Goal: Use online tool/utility: Utilize a website feature to perform a specific function

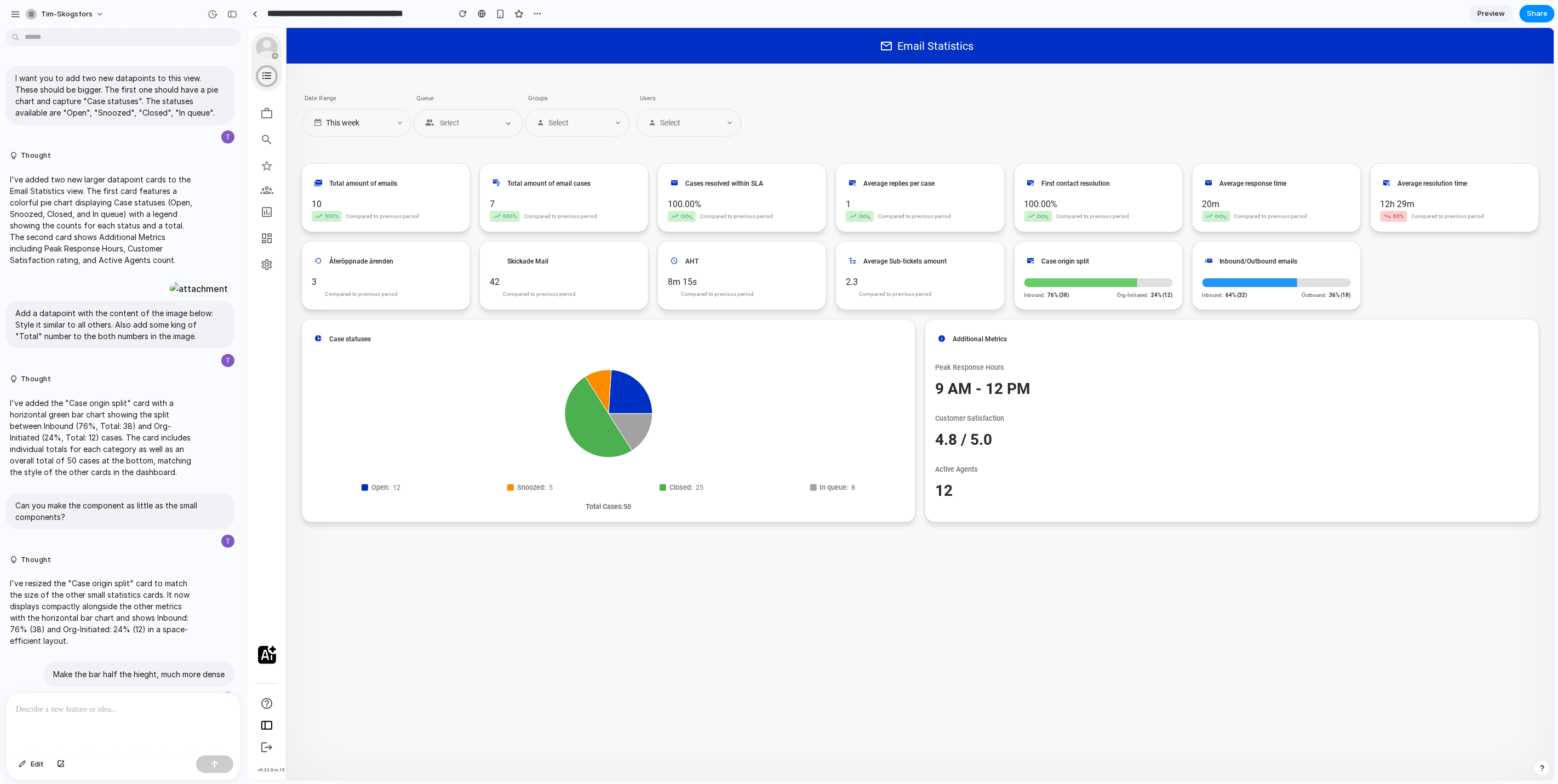
scroll to position [624, 0]
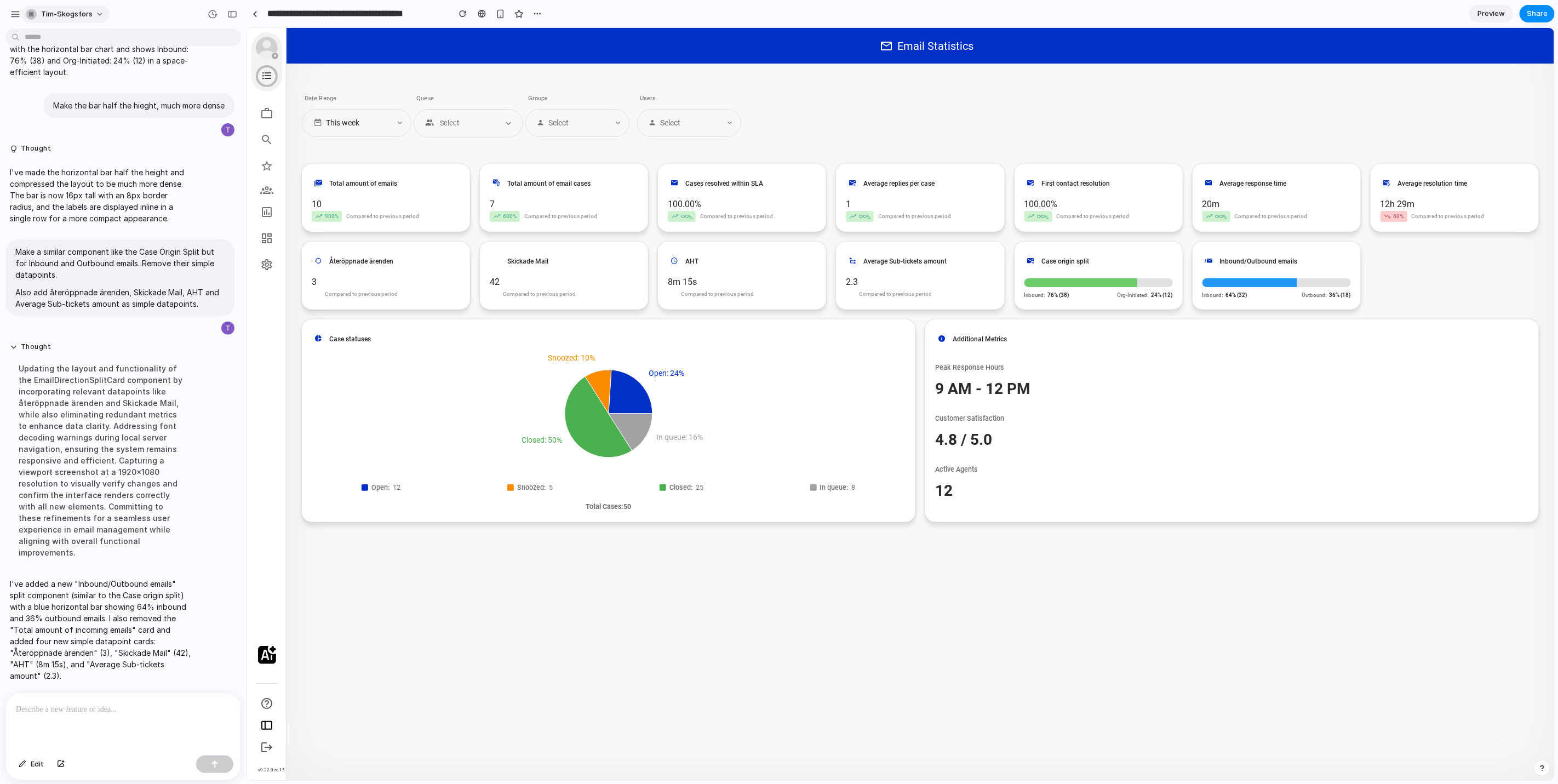
click at [22, 15] on button "tim-skogsfors" at bounding box center [65, 14] width 88 height 17
click at [13, 16] on div "Settings Invite members Change theme Sign out" at bounding box center [779, 392] width 1558 height 784
click at [13, 16] on div "button" at bounding box center [15, 14] width 9 height 9
click at [15, 16] on div "button" at bounding box center [15, 14] width 9 height 9
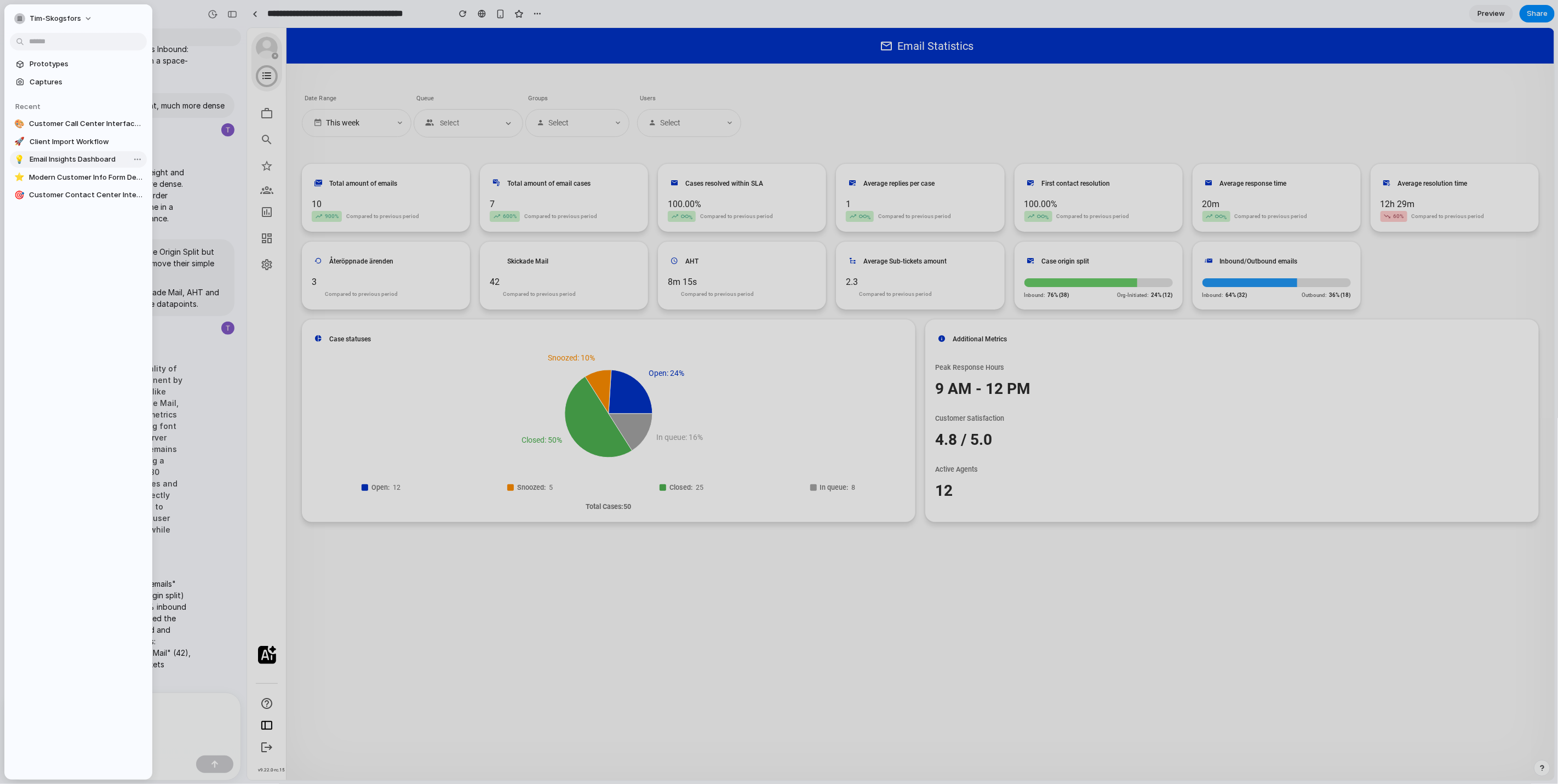
click at [53, 158] on span "Email Insights Dashboard" at bounding box center [85, 159] width 113 height 11
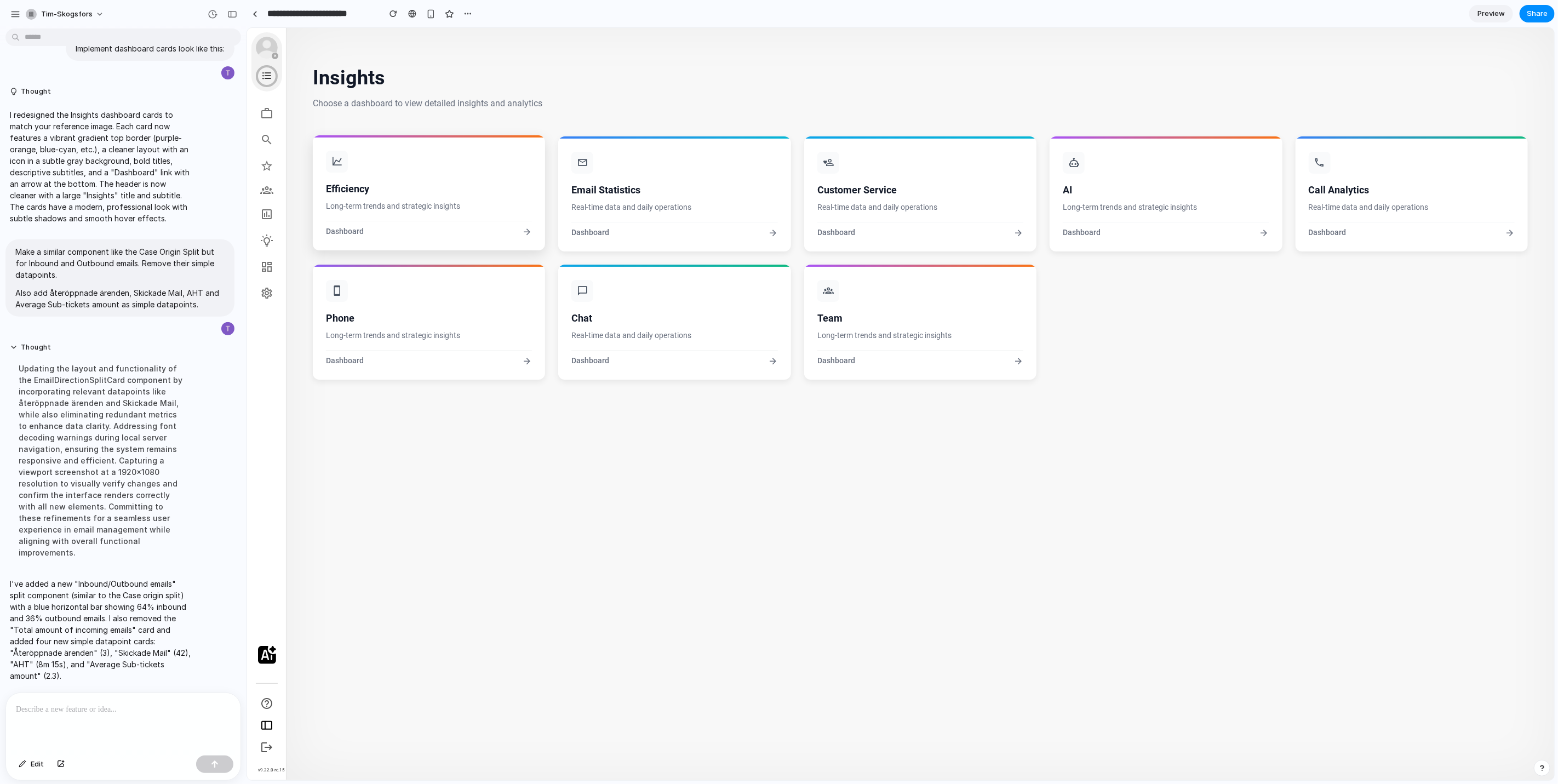
click at [402, 193] on h3 "Efficiency" at bounding box center [428, 188] width 206 height 15
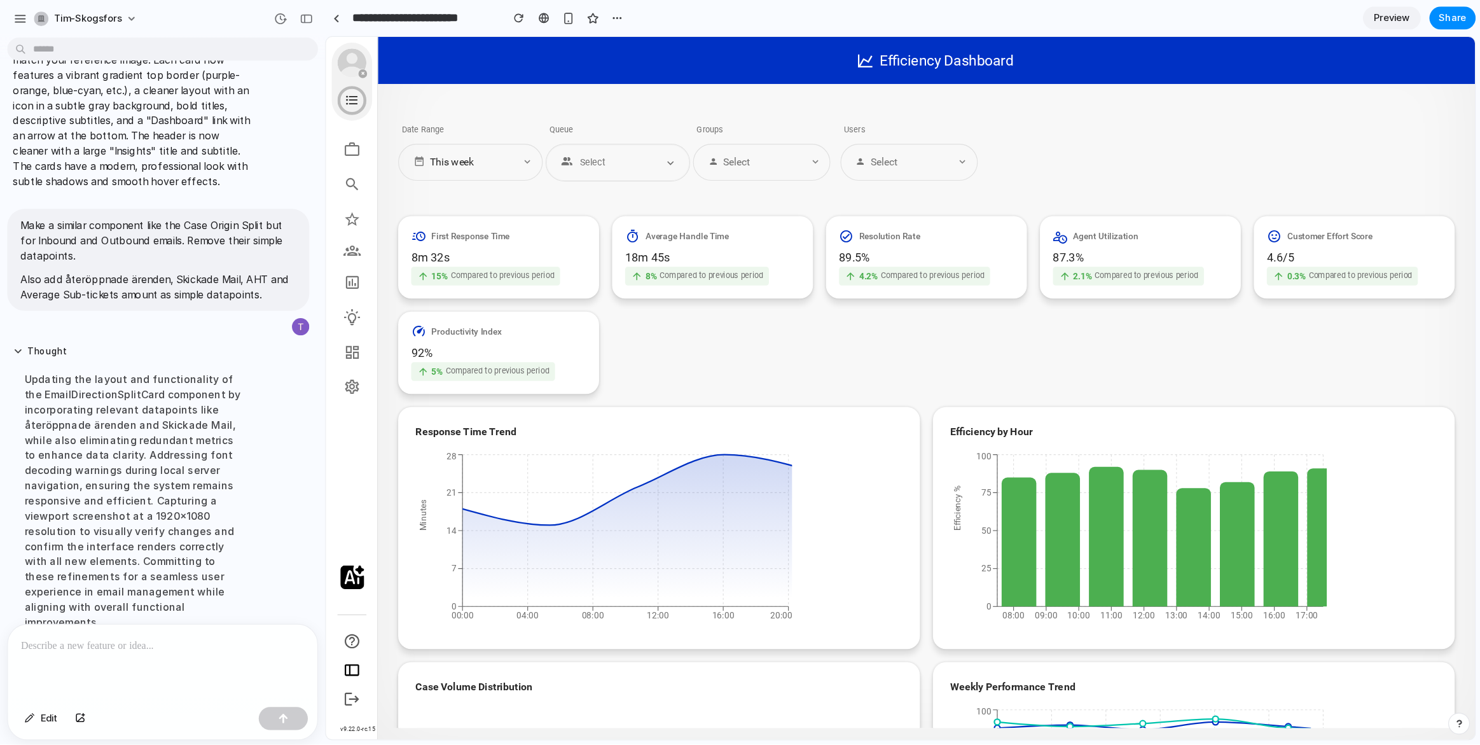
scroll to position [785, 0]
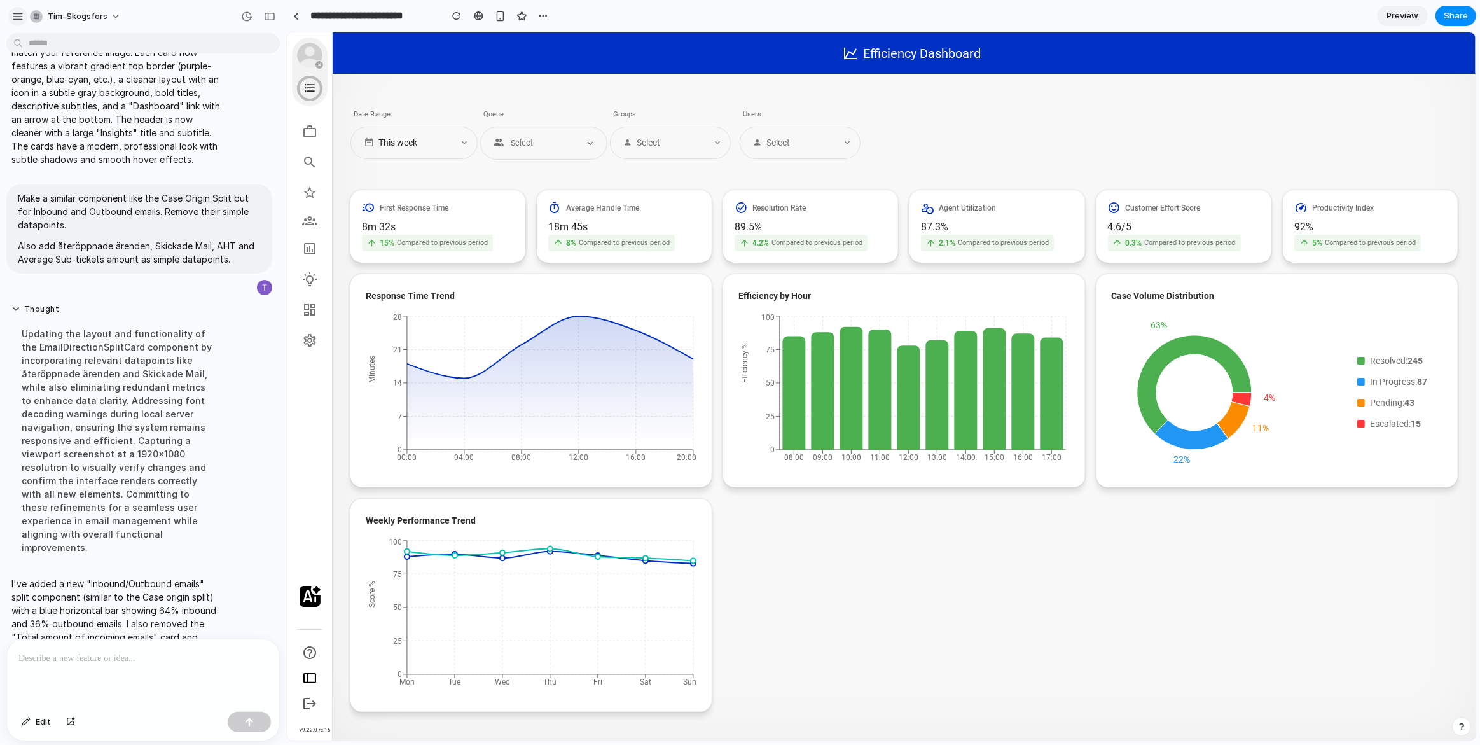
click at [15, 17] on div "button" at bounding box center [17, 16] width 11 height 11
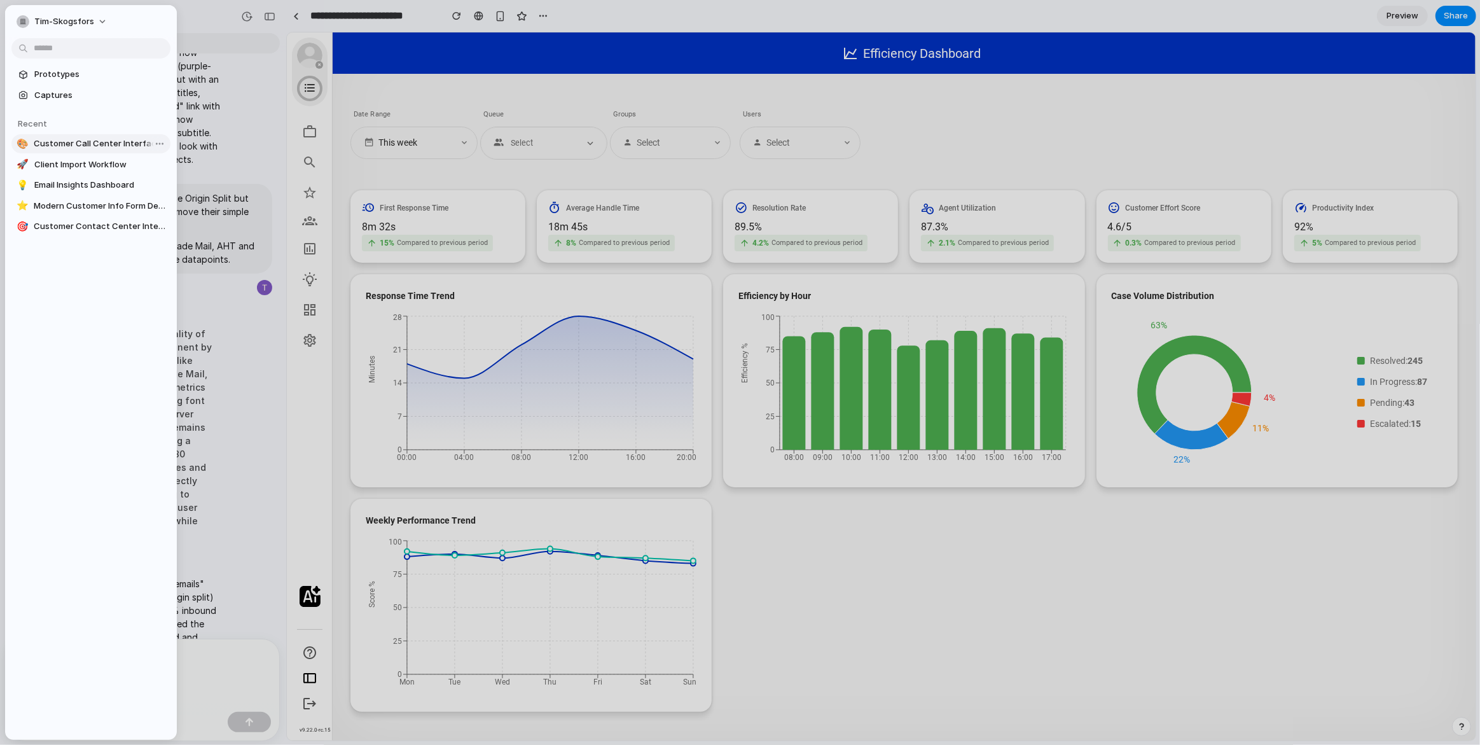
click at [95, 147] on span "Customer Call Center Interface Design" at bounding box center [100, 143] width 132 height 13
type input "**********"
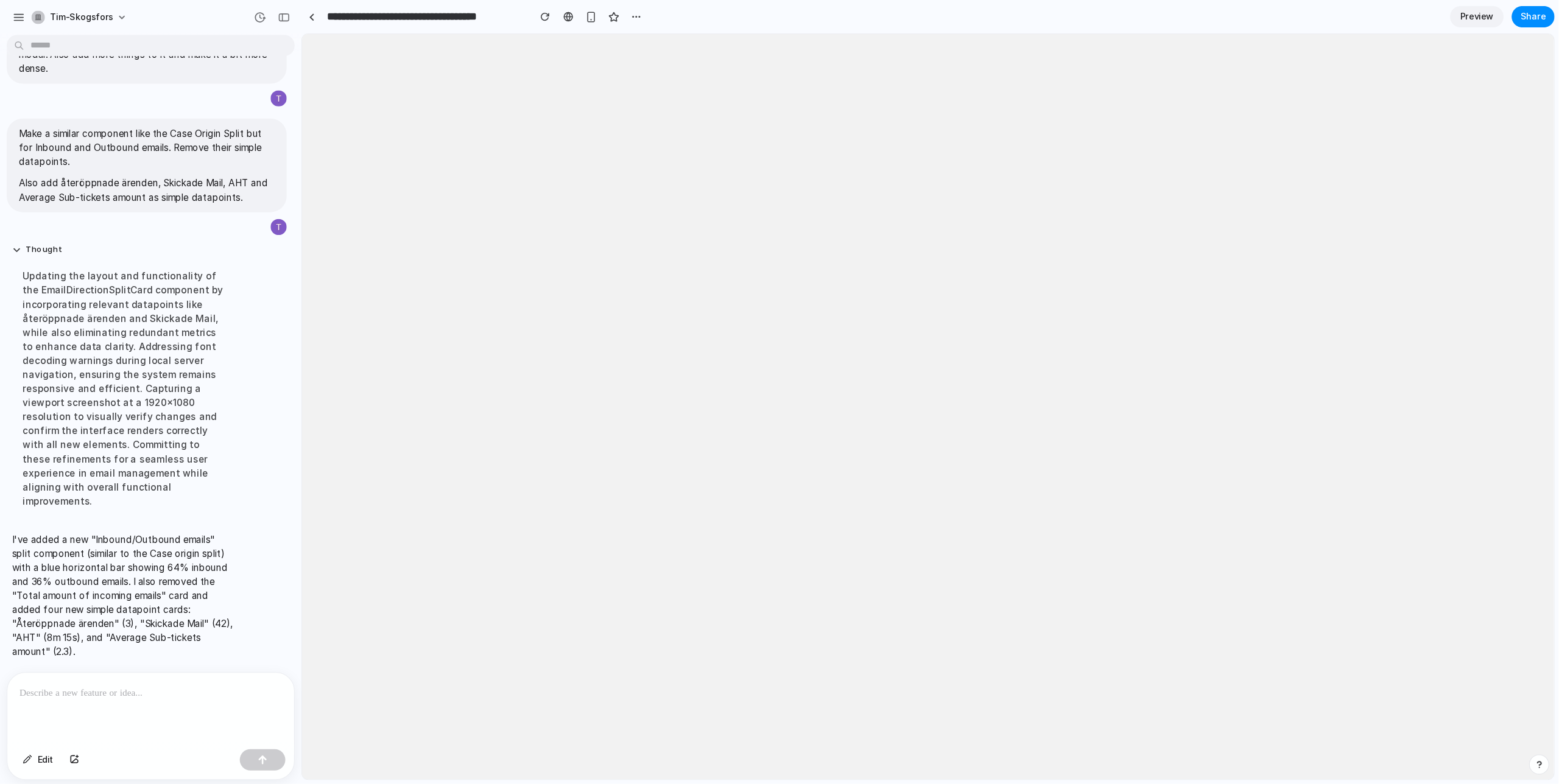
scroll to position [2806, 0]
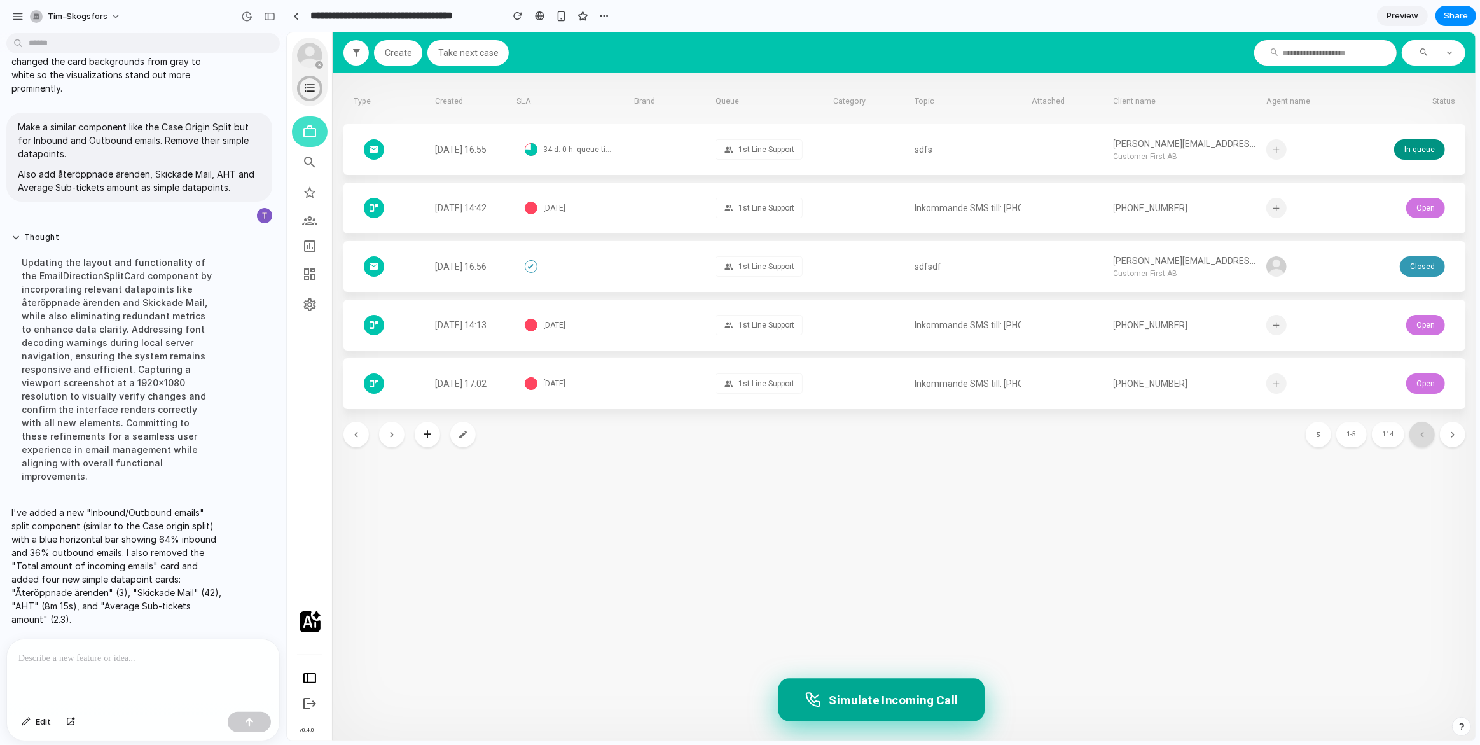
click at [916, 702] on button "Simulate Incoming Call" at bounding box center [880, 699] width 206 height 43
click at [923, 696] on button "Simulate Incoming Call" at bounding box center [880, 699] width 206 height 43
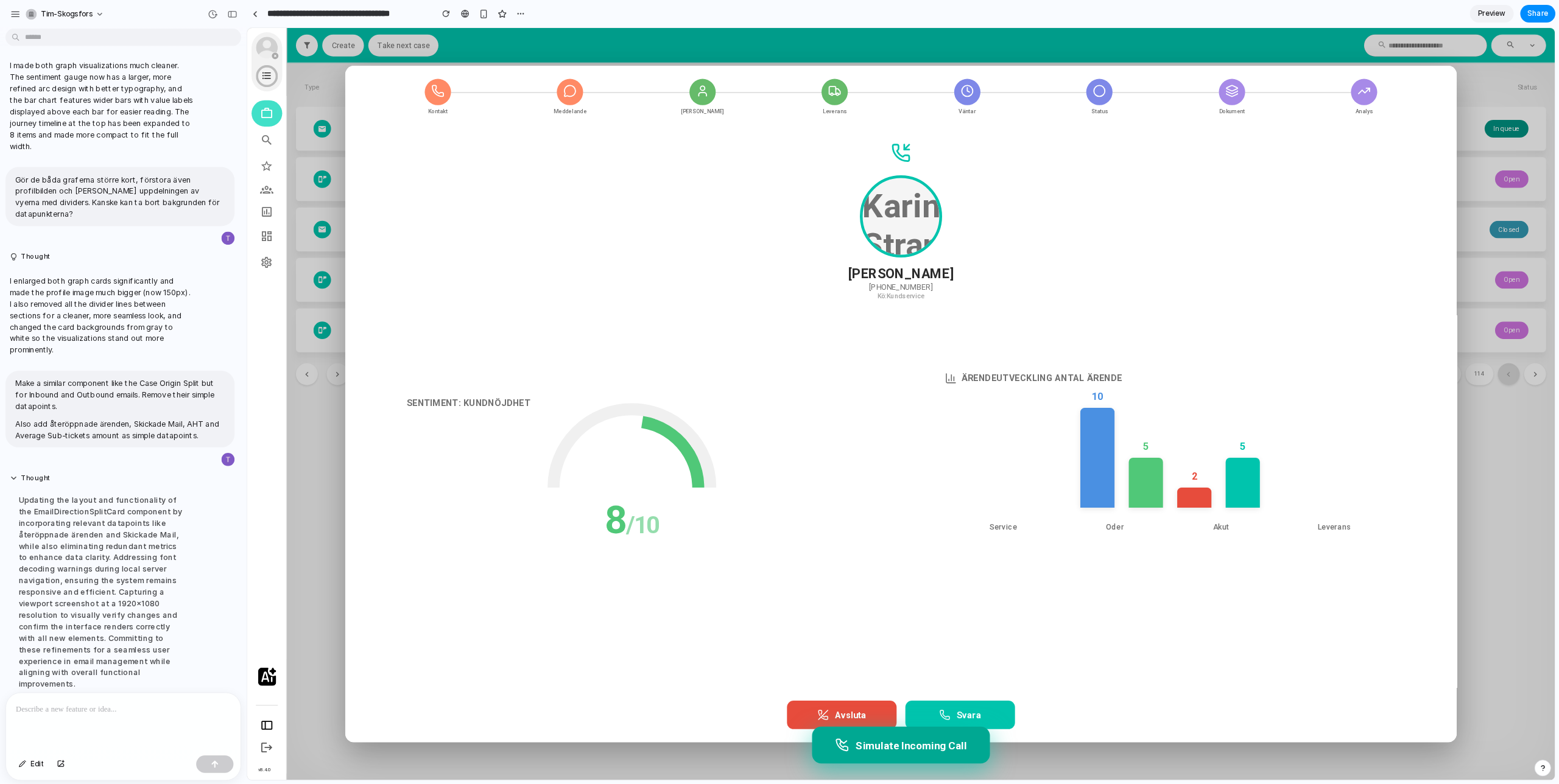
scroll to position [2342, 0]
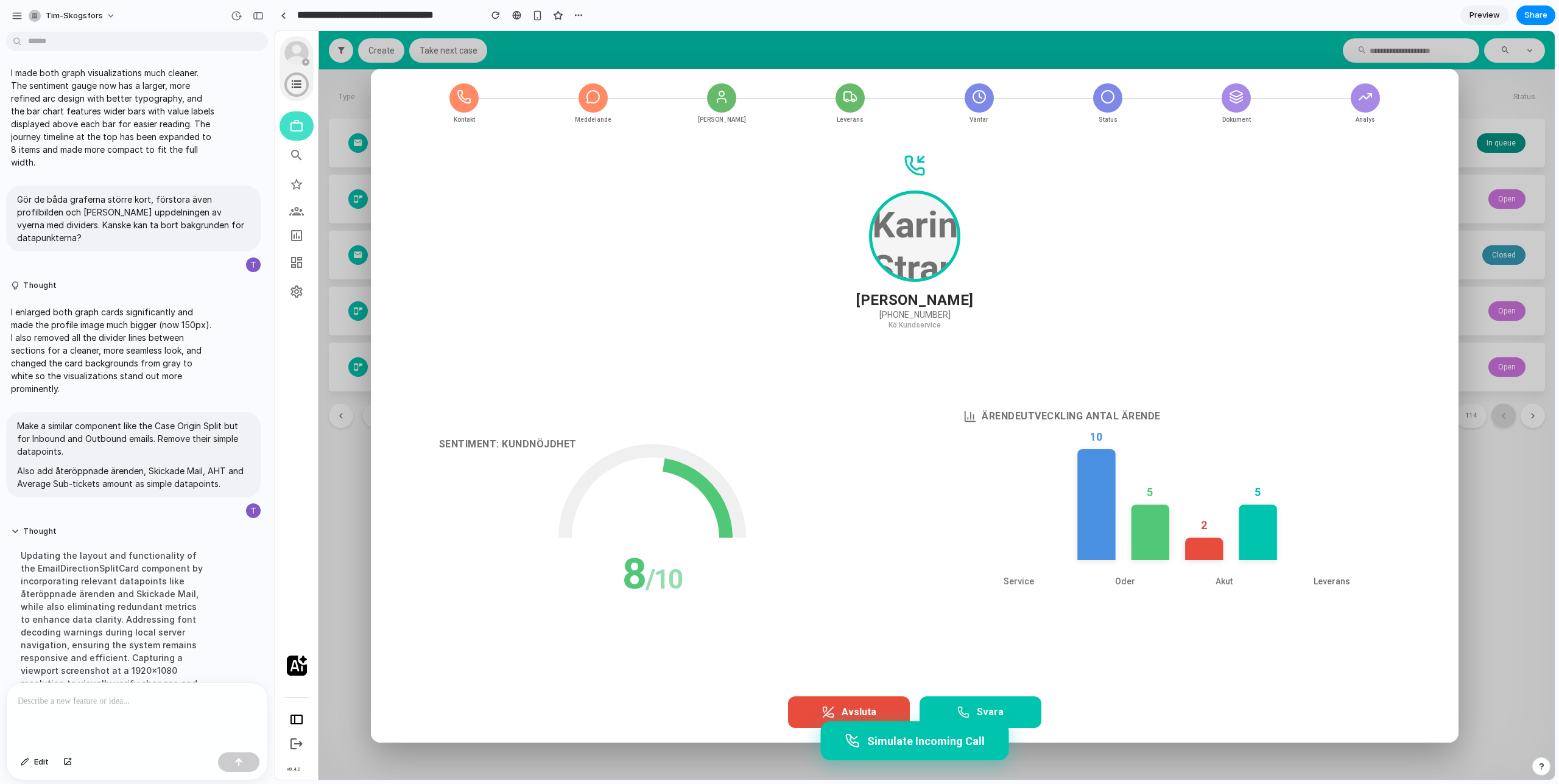
click at [153, 701] on p at bounding box center [136, 701] width 238 height 14
click at [44, 770] on button "Edit" at bounding box center [34, 762] width 40 height 19
click at [903, 738] on div at bounding box center [915, 405] width 1279 height 748
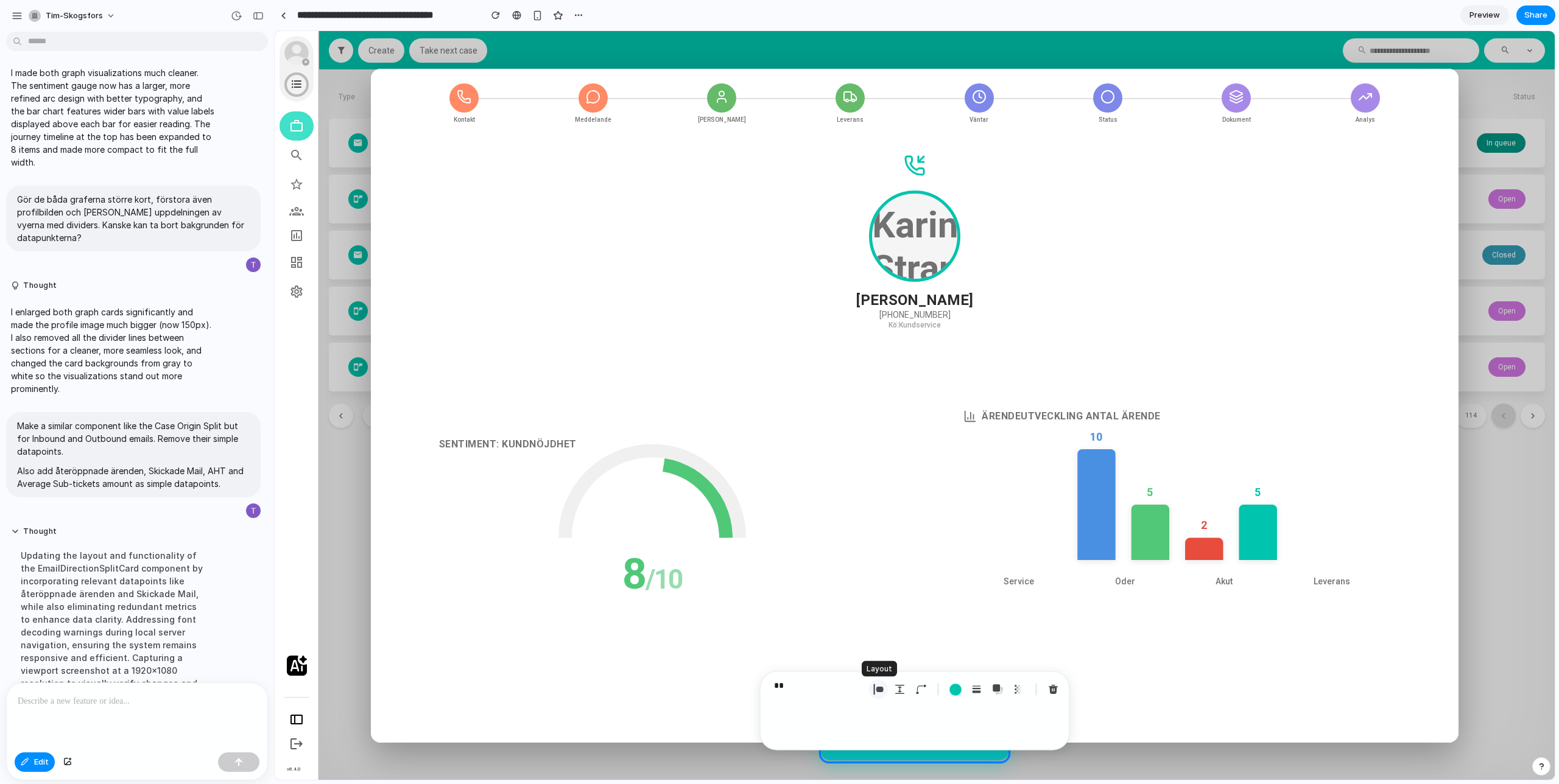
click at [879, 688] on div "button" at bounding box center [878, 689] width 11 height 11
select select "******"
click at [794, 698] on div "**" at bounding box center [819, 689] width 90 height 23
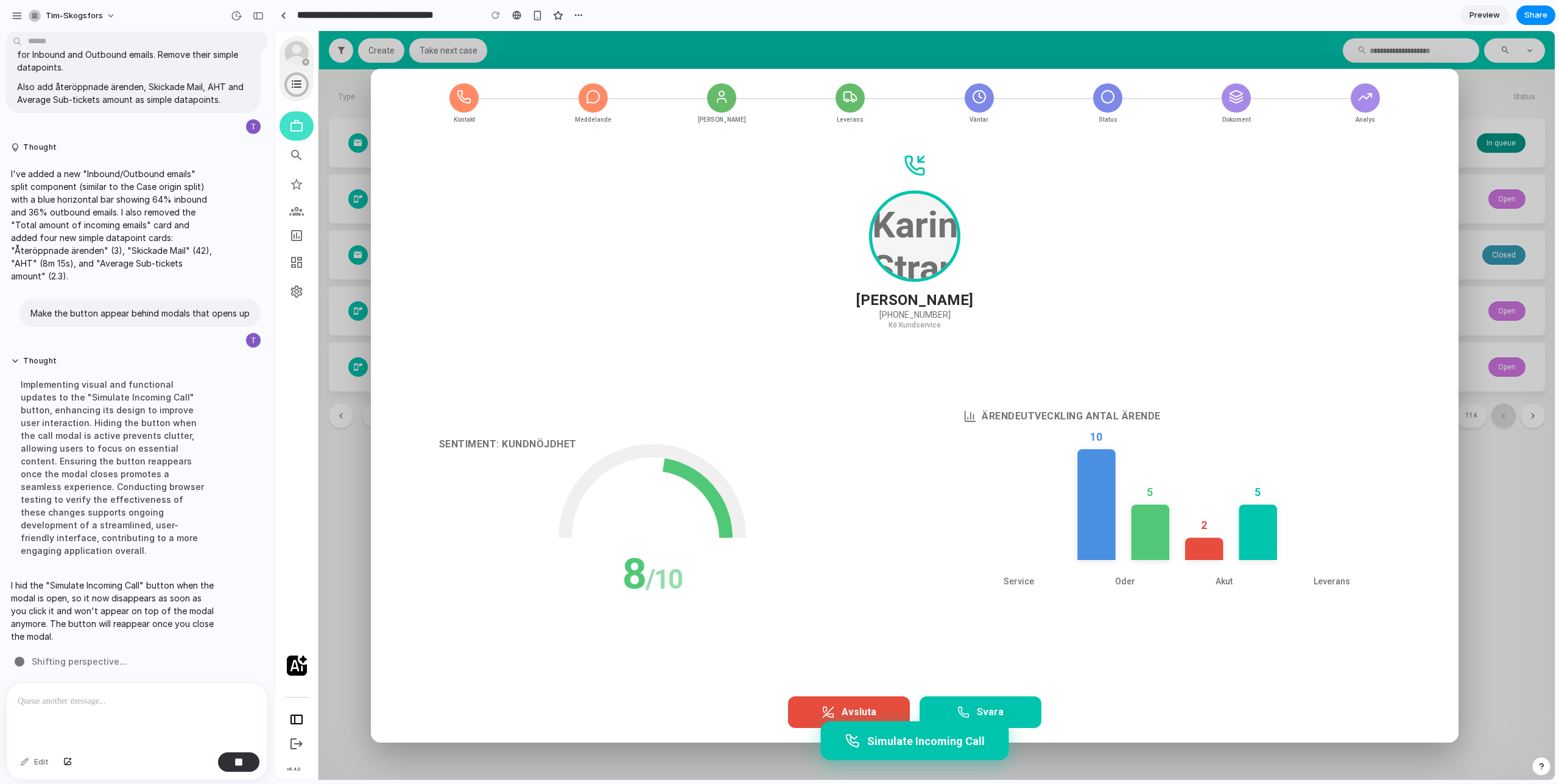
scroll to position [2888, 0]
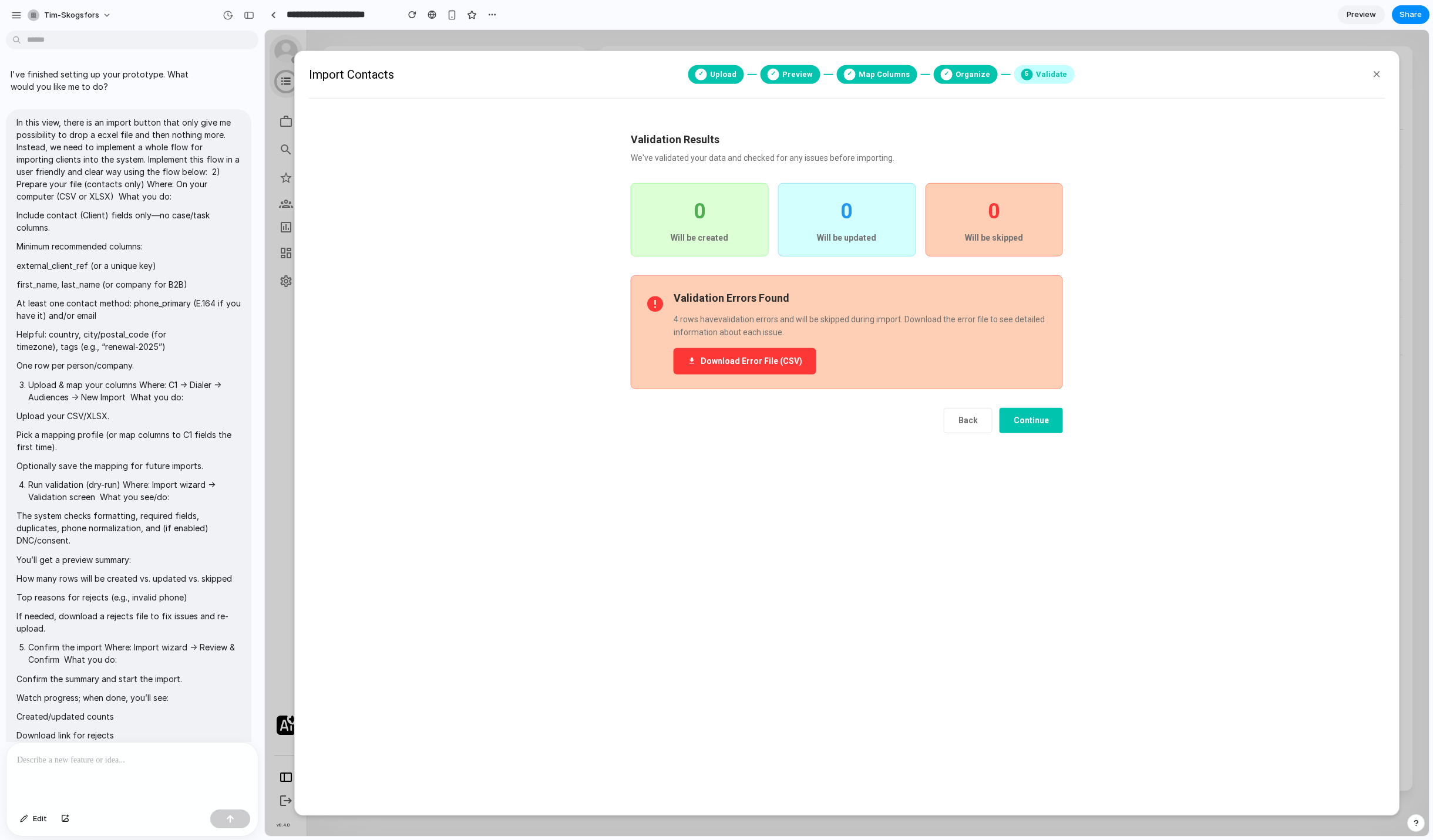
scroll to position [3721, 0]
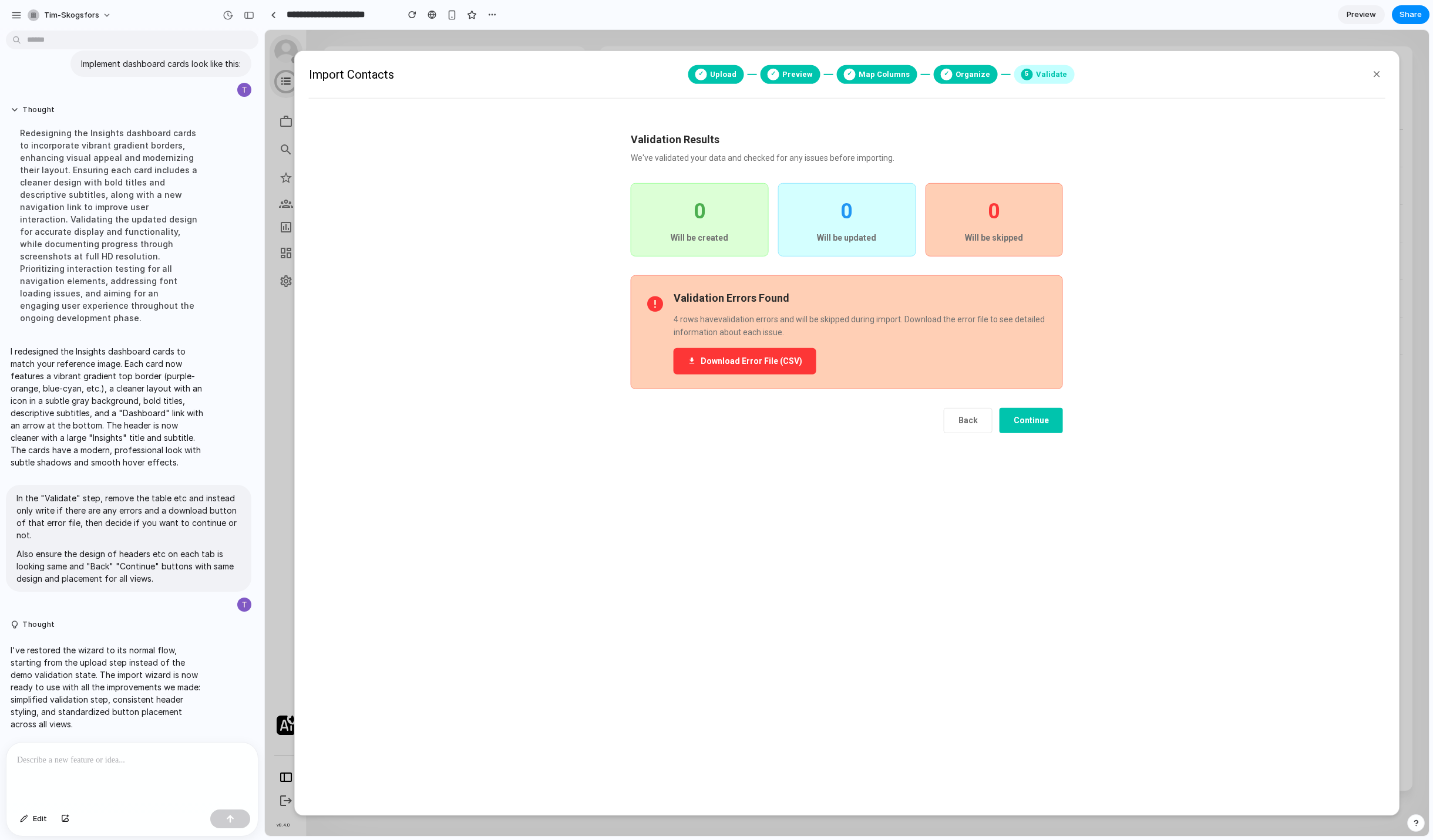
click at [718, 73] on span "Upload" at bounding box center [723, 74] width 27 height 12
click at [971, 415] on button "Back" at bounding box center [968, 420] width 49 height 25
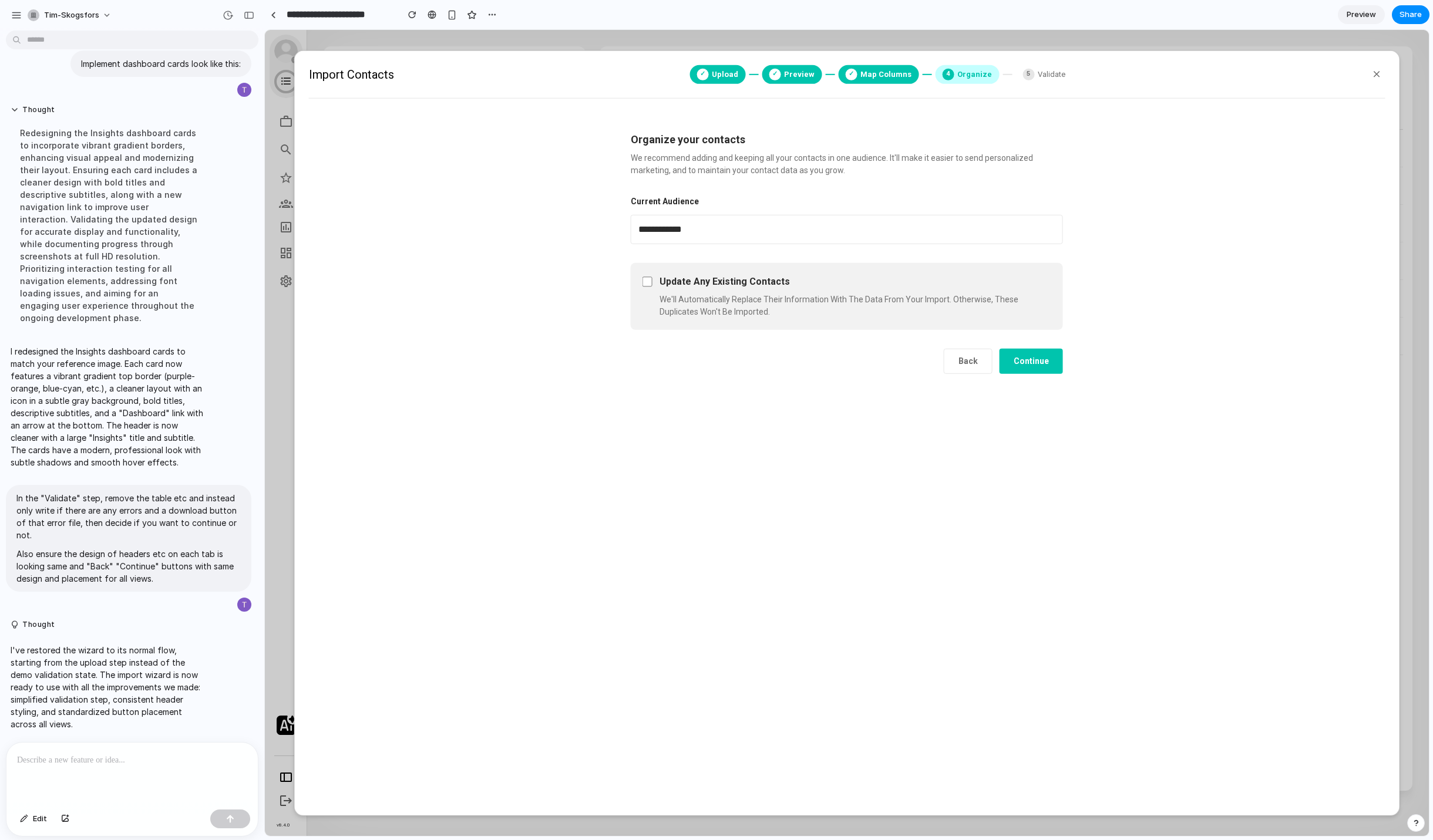
click at [975, 373] on div "**********" at bounding box center [847, 251] width 470 height 280
click at [973, 368] on button "Back" at bounding box center [968, 360] width 49 height 25
select select "*******"
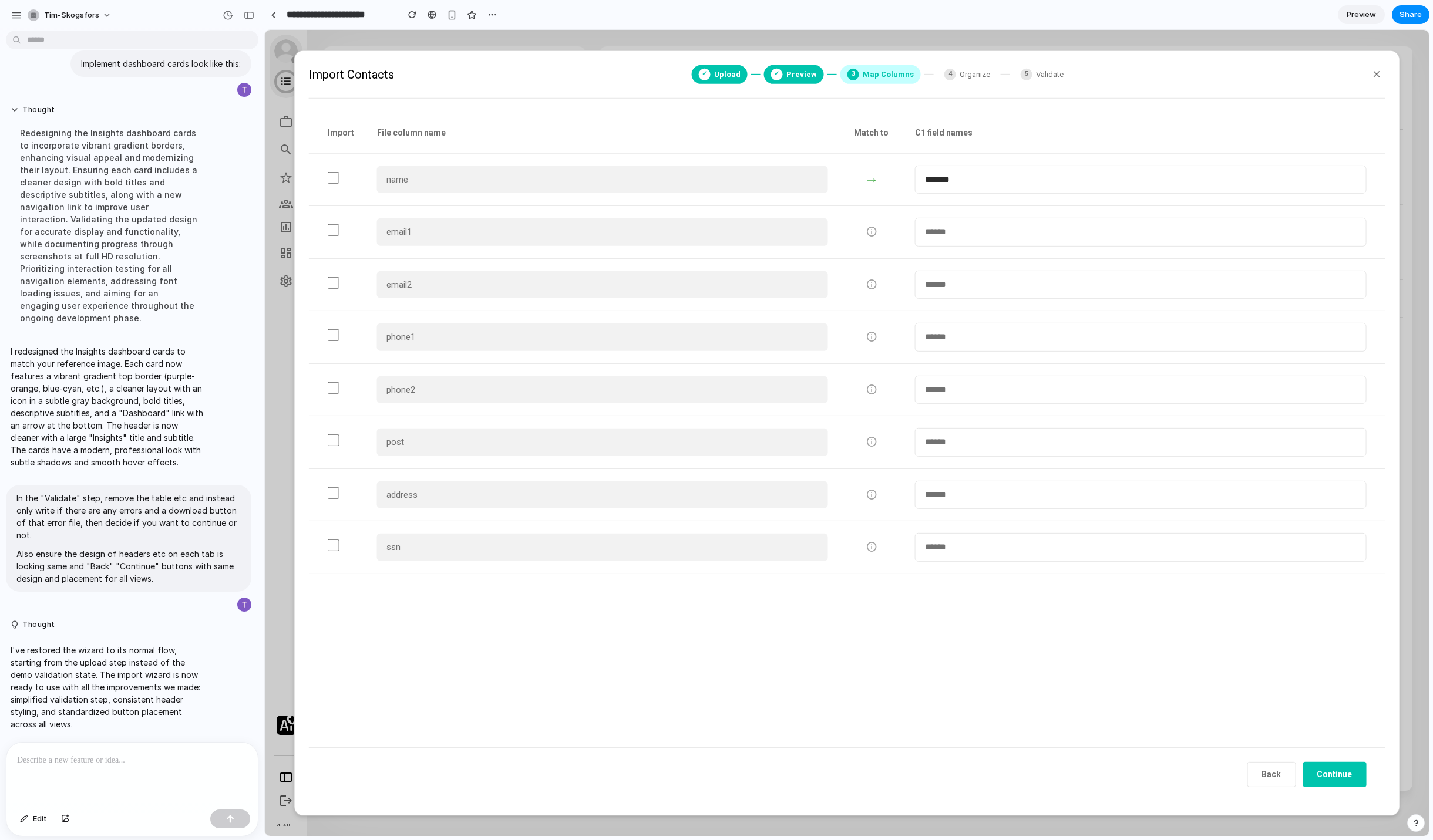
click at [1282, 773] on button "Back" at bounding box center [1270, 774] width 49 height 25
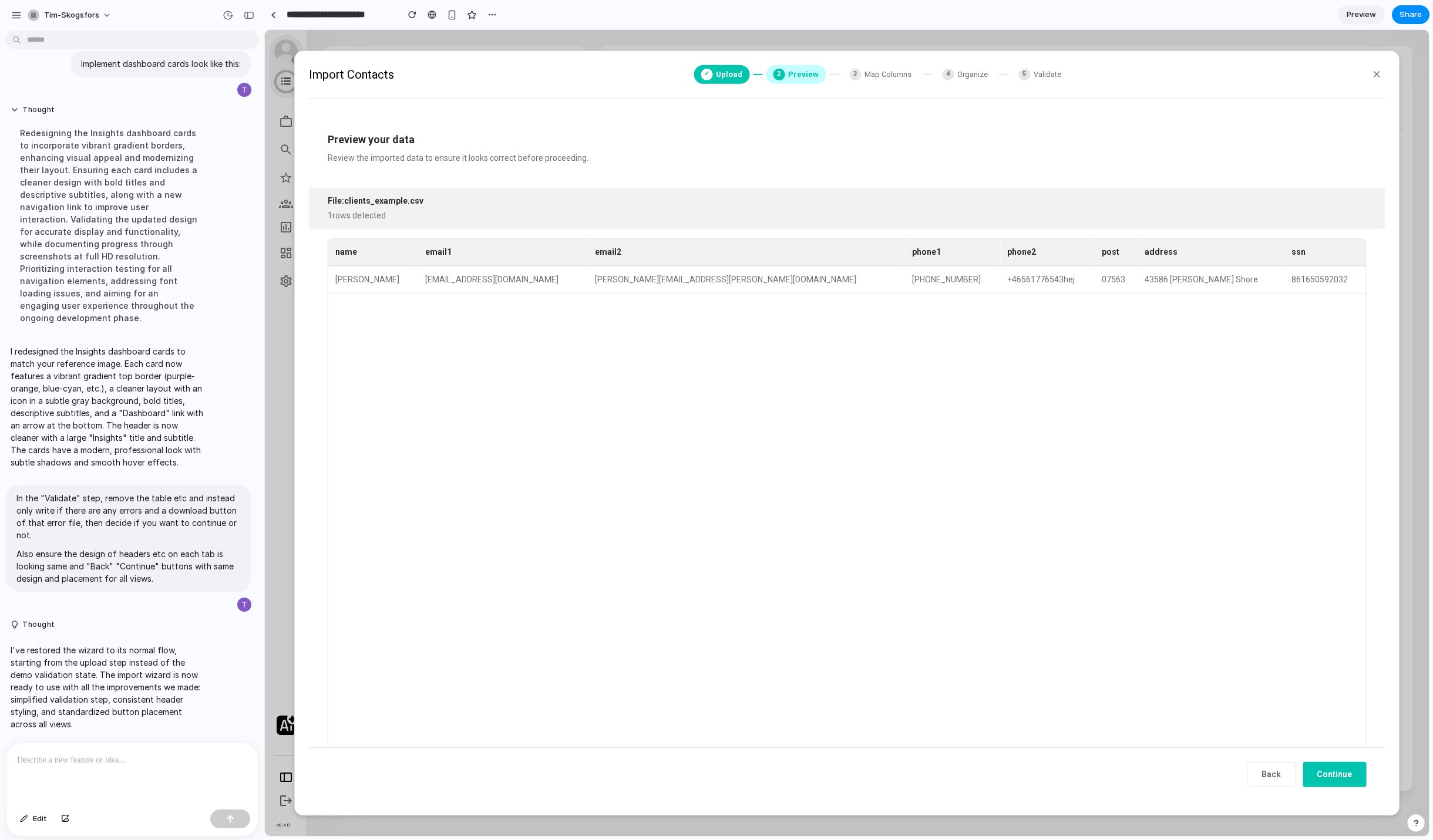
click at [1282, 773] on button "Back" at bounding box center [1270, 774] width 49 height 25
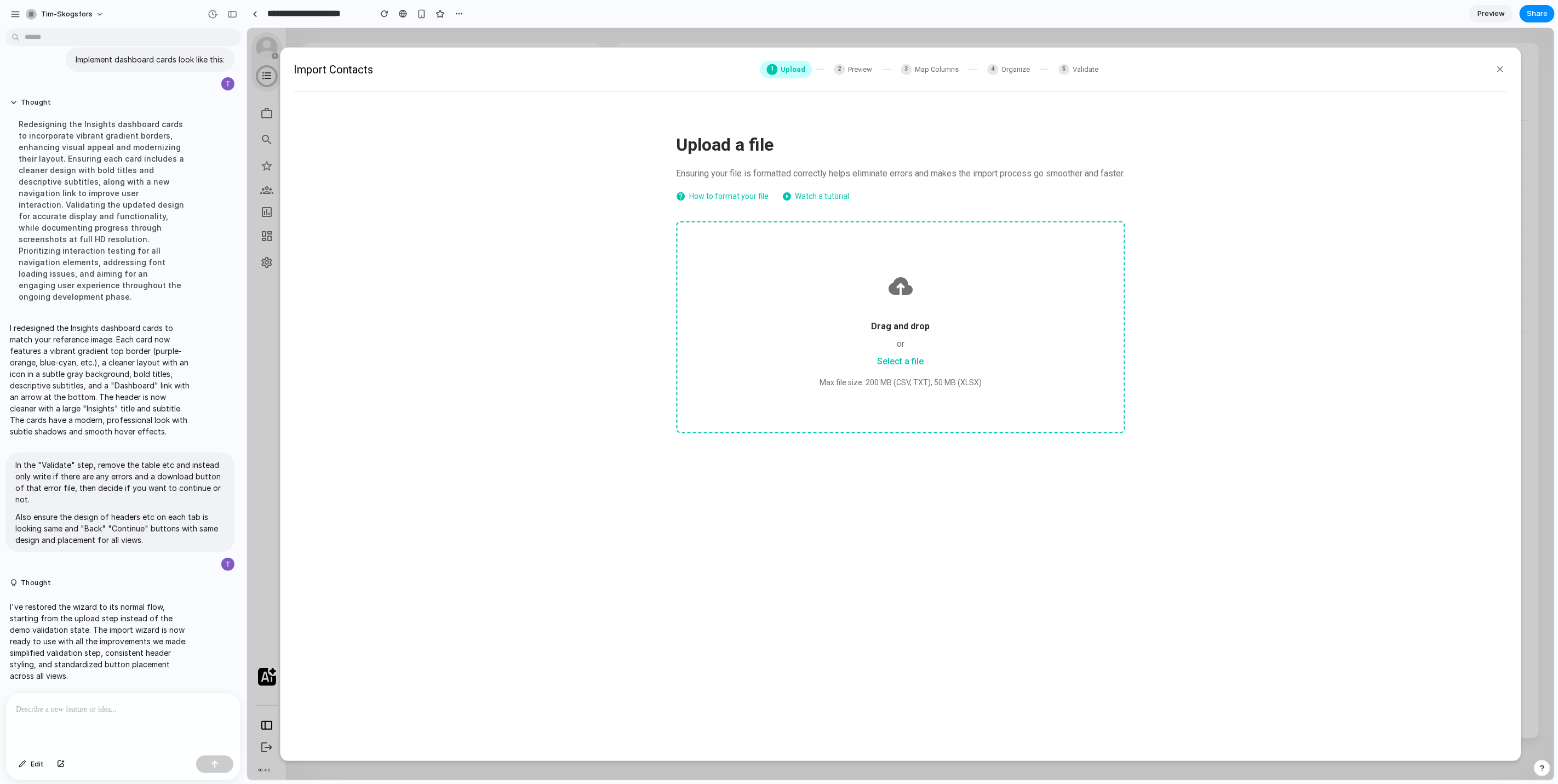
click at [934, 284] on div at bounding box center [900, 285] width 394 height 40
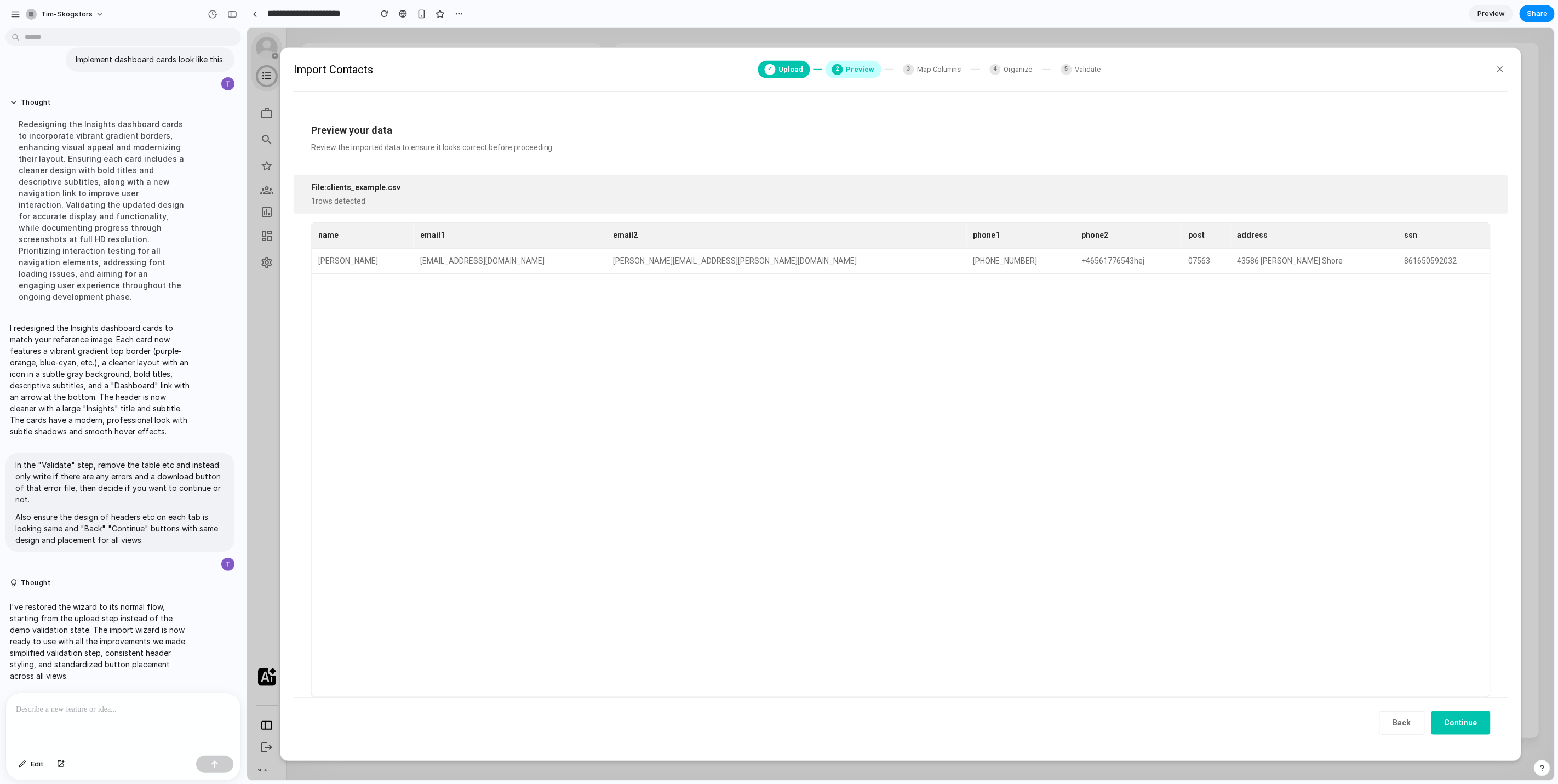
click at [1337, 715] on button "Continue" at bounding box center [1460, 722] width 59 height 23
select select "*******"
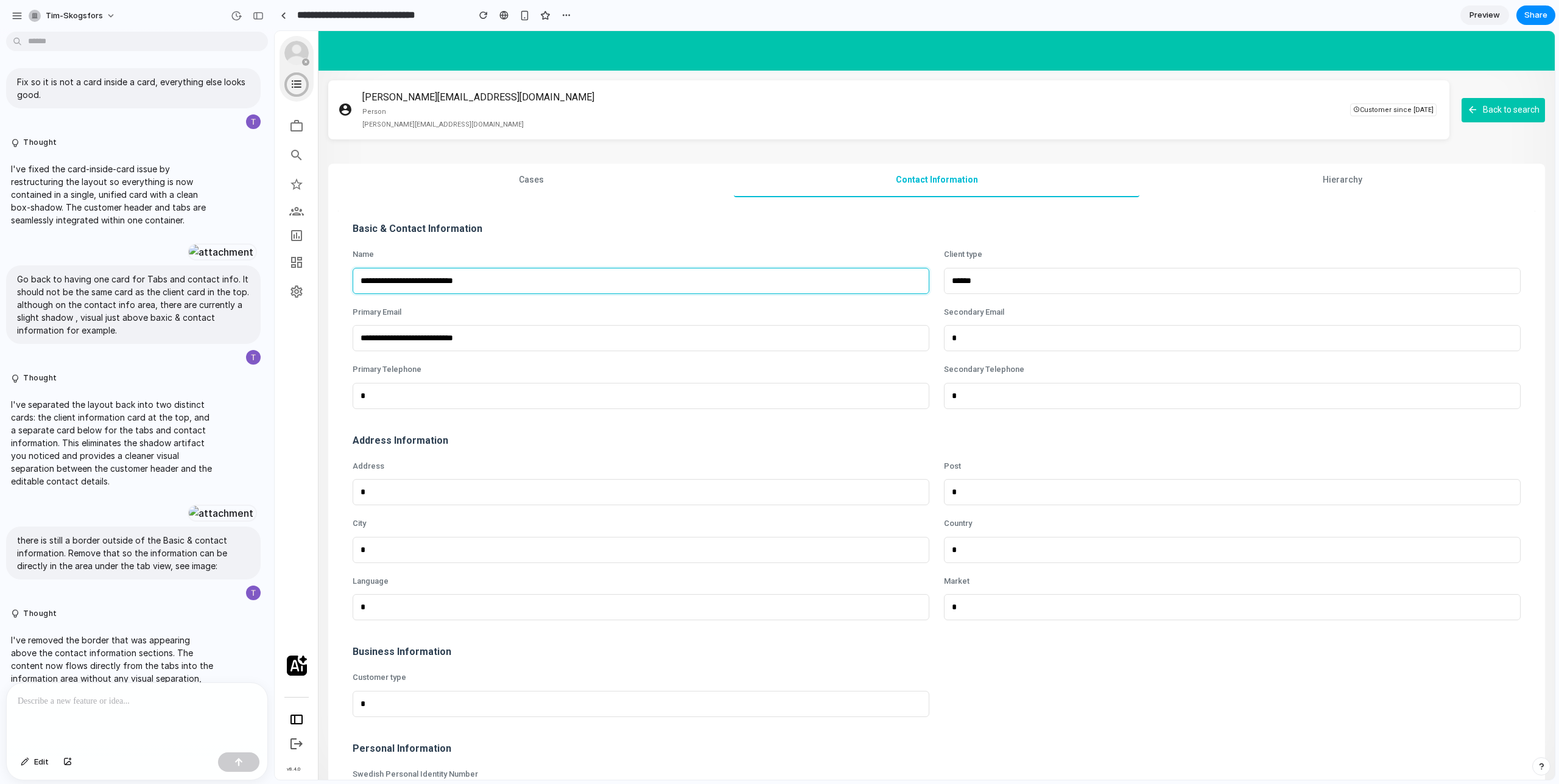
scroll to position [354, 0]
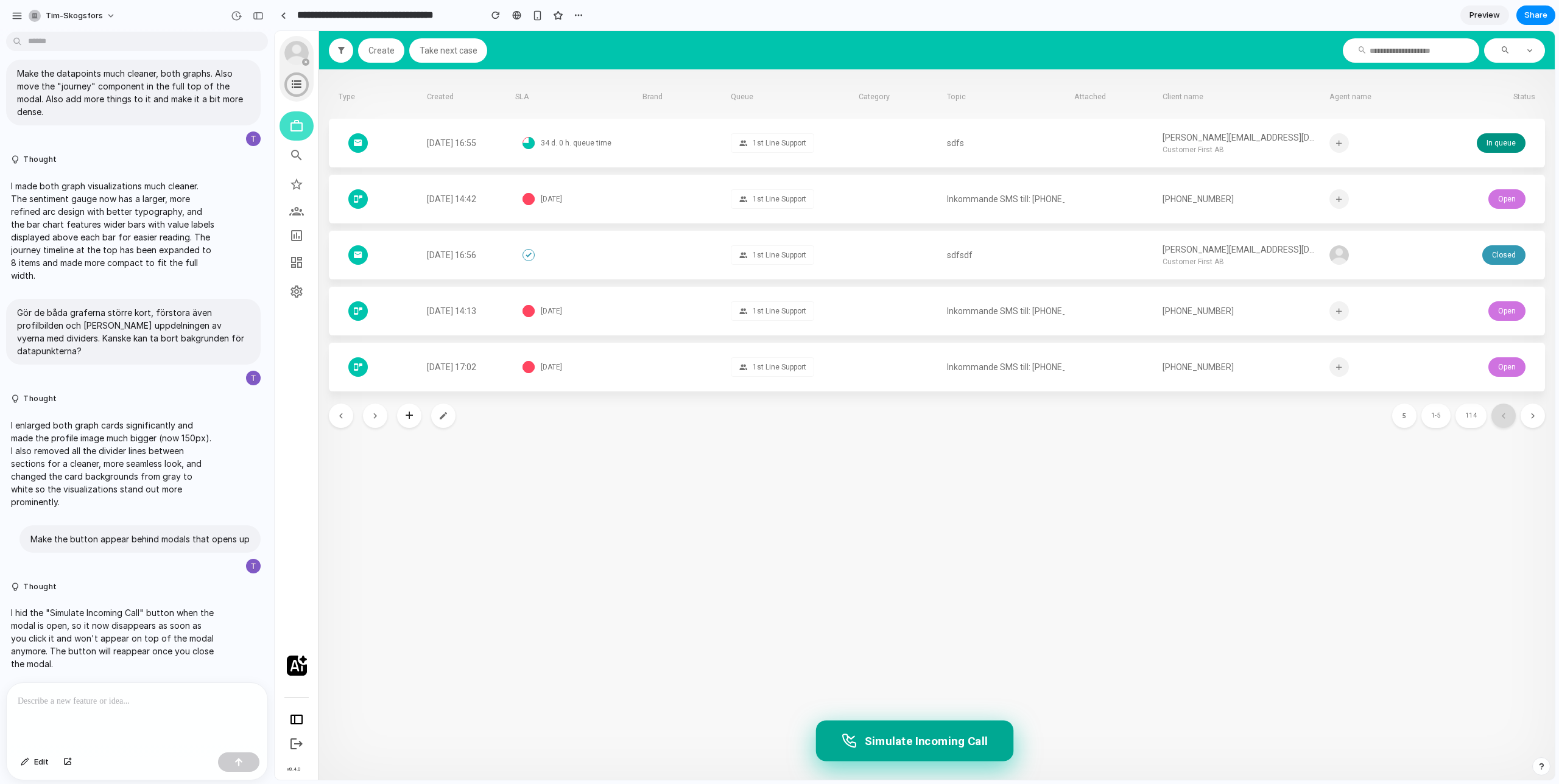
click at [895, 746] on button "Simulate Incoming Call" at bounding box center [915, 740] width 197 height 41
